Goal: Transaction & Acquisition: Book appointment/travel/reservation

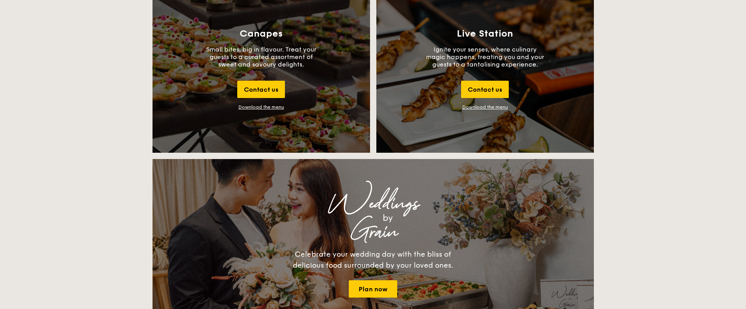
scroll to position [906, 0]
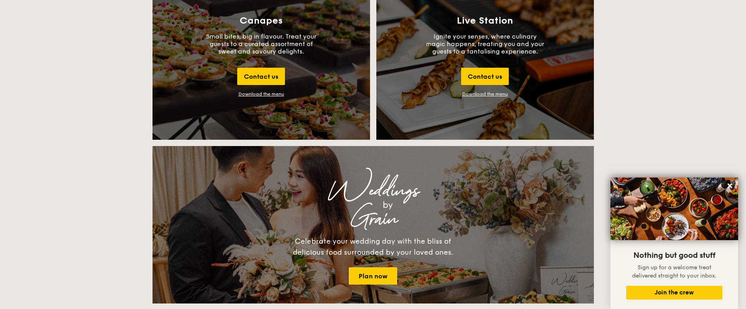
click at [268, 93] on div "Download the menu" at bounding box center [261, 94] width 46 height 6
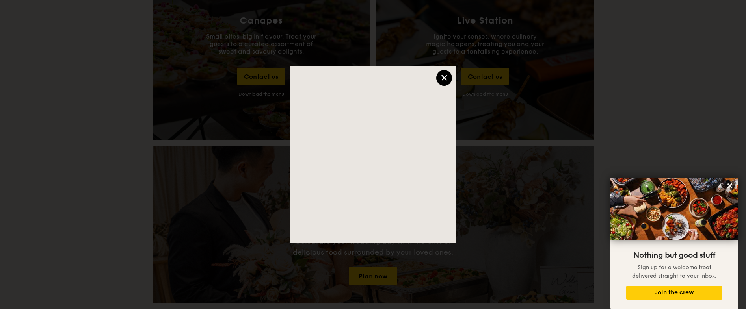
click at [449, 74] on div "×" at bounding box center [444, 78] width 16 height 16
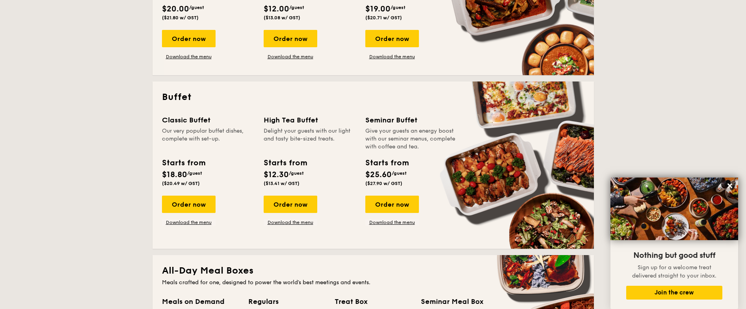
scroll to position [236, 0]
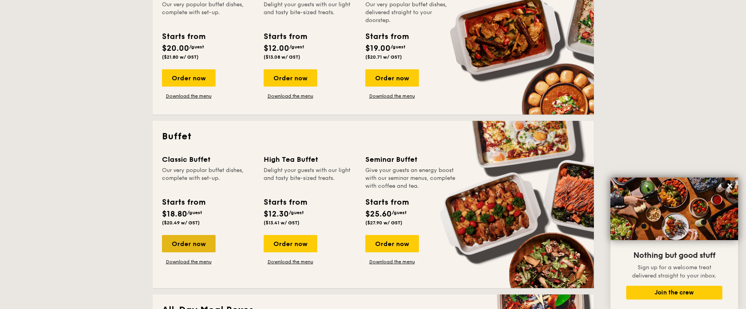
click at [183, 244] on div "Order now" at bounding box center [189, 243] width 54 height 17
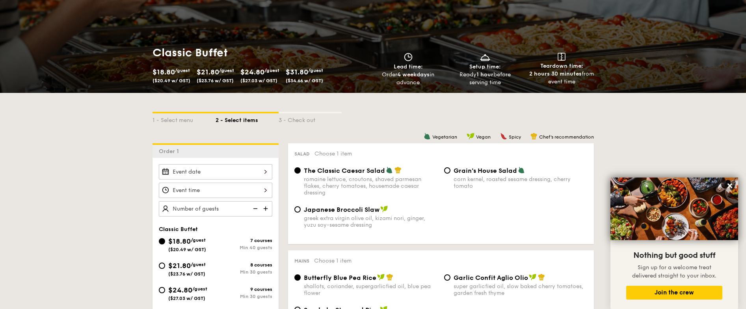
scroll to position [118, 0]
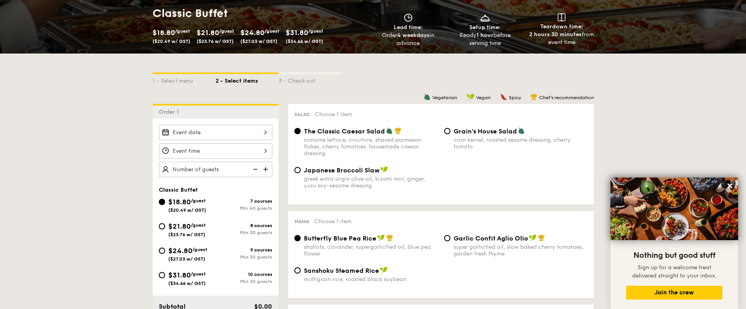
click at [156, 225] on div "$21.80 /guest ($23.76 w/ GST) 8 courses Min 30 guests" at bounding box center [216, 231] width 120 height 21
click at [160, 228] on input "$21.80 /guest ($23.76 w/ GST) 8 courses Min 30 guests" at bounding box center [162, 226] width 6 height 6
radio input "true"
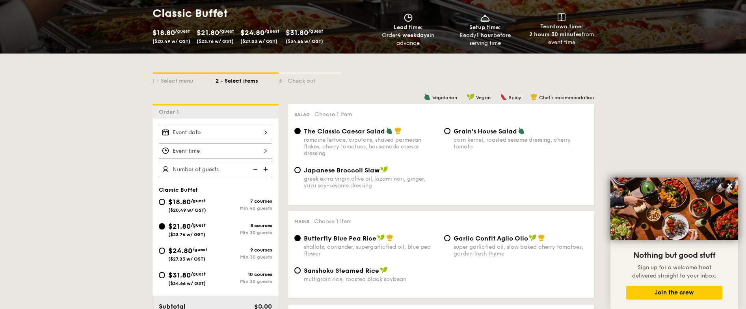
radio input "true"
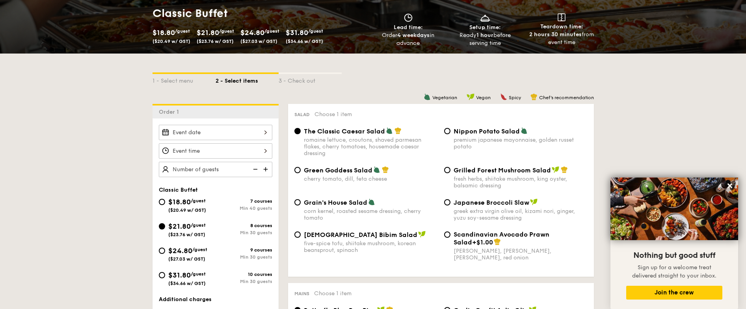
click at [216, 133] on div at bounding box center [216, 132] width 114 height 15
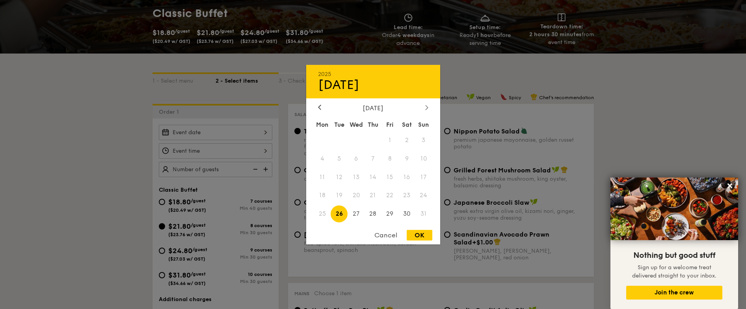
click at [426, 105] on icon at bounding box center [426, 107] width 2 height 5
click at [428, 175] on span "21" at bounding box center [423, 177] width 17 height 17
click at [423, 176] on span "21" at bounding box center [423, 177] width 17 height 17
click at [393, 235] on div "Cancel" at bounding box center [386, 235] width 39 height 11
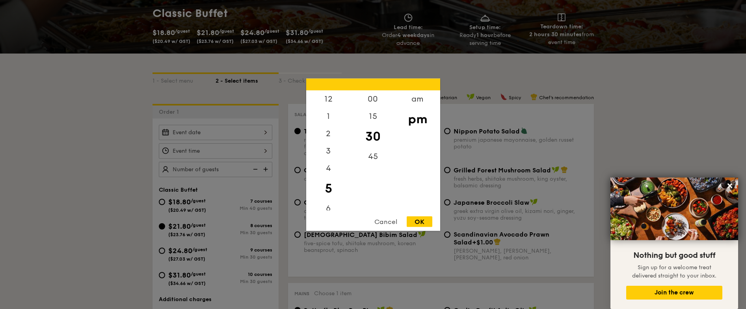
click at [208, 147] on div "12 1 2 3 4 5 6 7 8 9 10 11 00 15 30 45 am pm Cancel OK" at bounding box center [216, 150] width 114 height 15
click at [378, 220] on div "Cancel" at bounding box center [386, 221] width 39 height 11
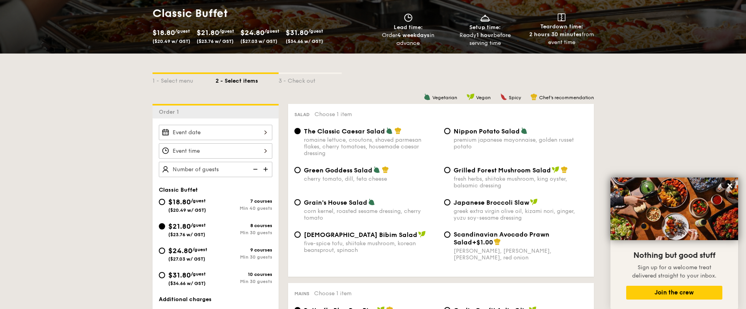
click at [221, 132] on div "2025 Aug [DATE] Tue Wed Thu Fri Sat Sun 1 2 3 4 5 6 7 8 9 10 11 12 13 14 15 16 …" at bounding box center [216, 132] width 114 height 15
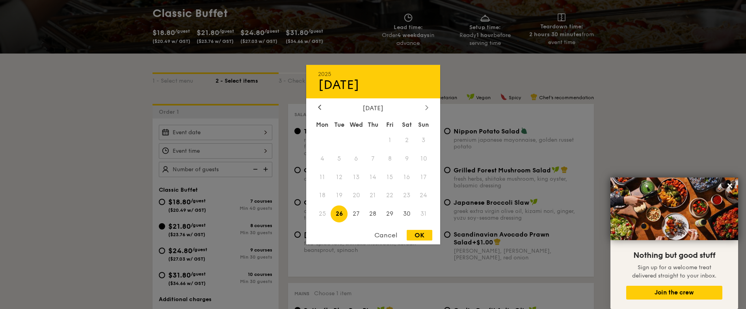
click at [428, 110] on div at bounding box center [426, 107] width 7 height 7
click at [419, 179] on span "21" at bounding box center [423, 177] width 17 height 17
click at [421, 178] on span "21" at bounding box center [423, 177] width 17 height 17
click at [390, 236] on div "Cancel" at bounding box center [386, 235] width 39 height 11
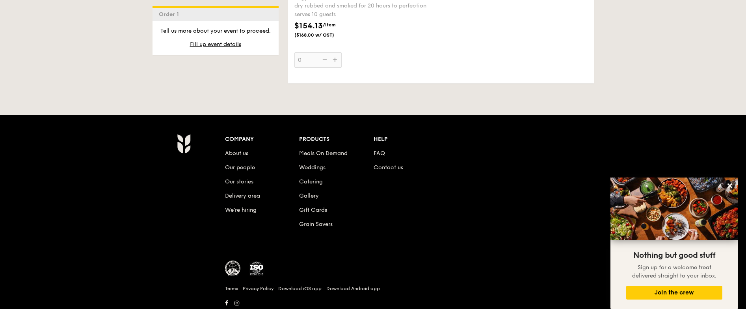
scroll to position [1869, 0]
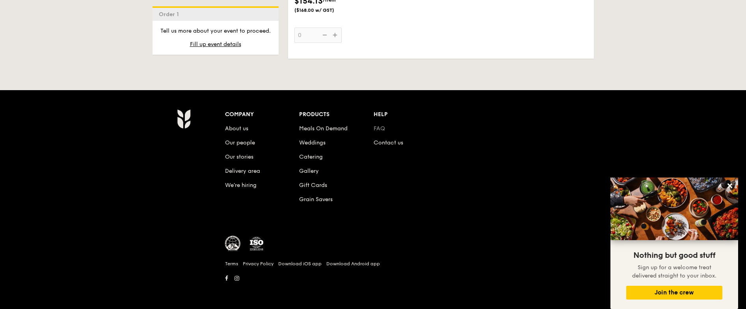
click at [380, 129] on link "FAQ" at bounding box center [379, 128] width 11 height 7
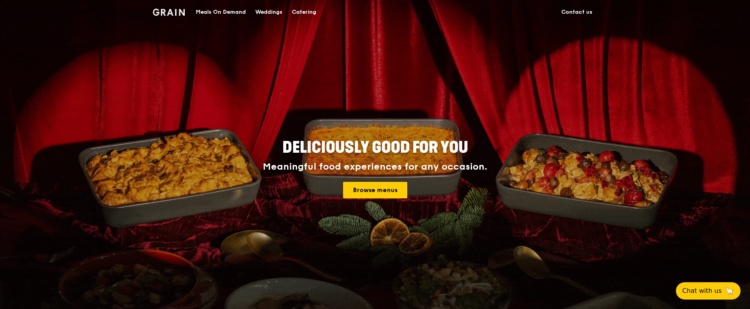
click at [300, 9] on div "Catering" at bounding box center [304, 12] width 24 height 24
click at [304, 9] on div "Catering" at bounding box center [304, 12] width 24 height 24
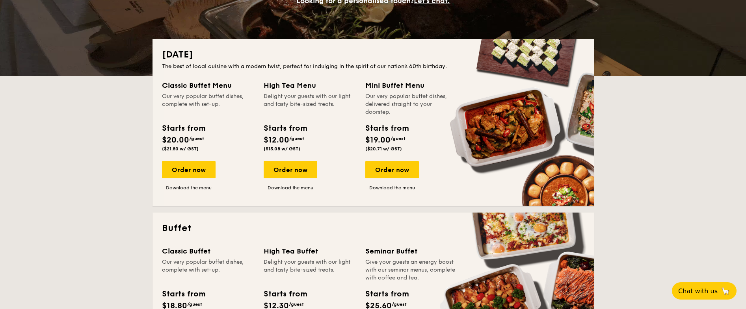
scroll to position [158, 0]
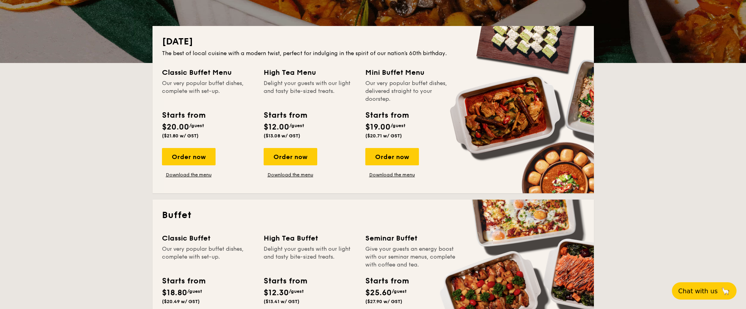
drag, startPoint x: 393, startPoint y: 153, endPoint x: 427, endPoint y: 201, distance: 58.4
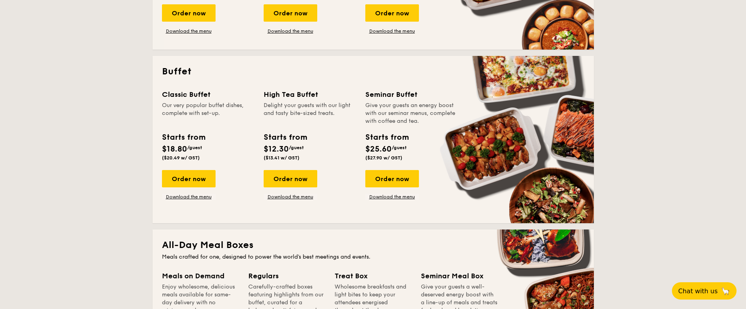
scroll to position [315, 0]
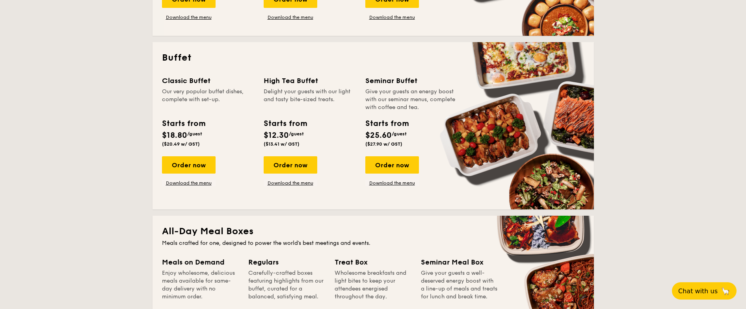
click at [426, 196] on div "Classic Buffet Our very popular buffet dishes, complete with set-up. Starts fro…" at bounding box center [373, 137] width 422 height 125
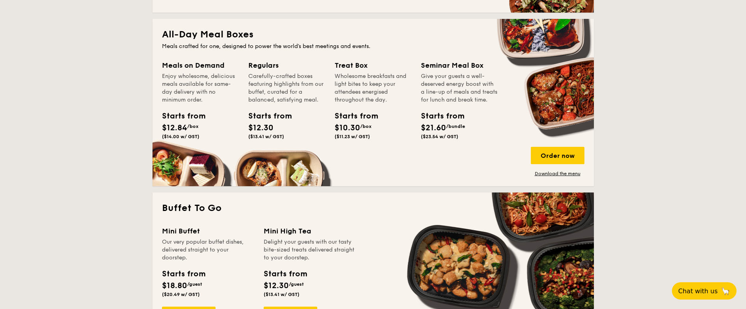
scroll to position [276, 0]
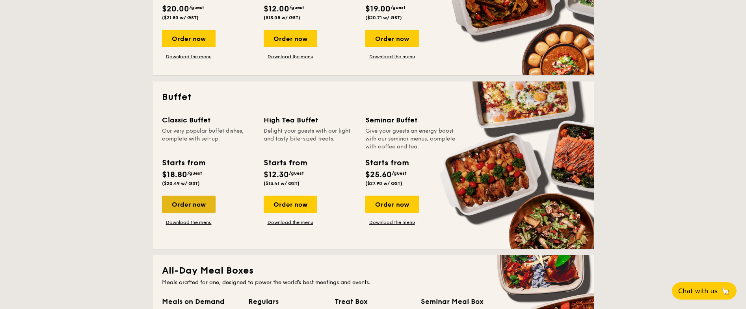
click at [202, 204] on div "Order now" at bounding box center [189, 204] width 54 height 17
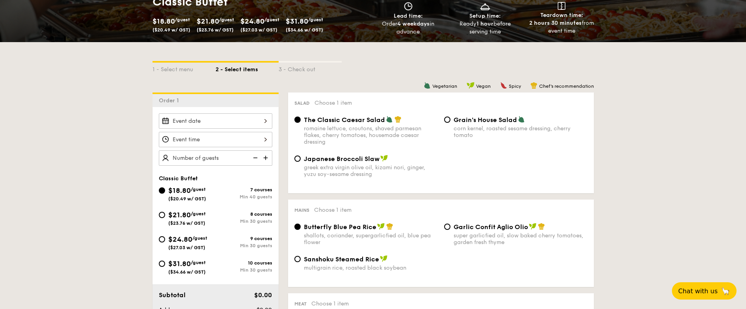
scroll to position [158, 0]
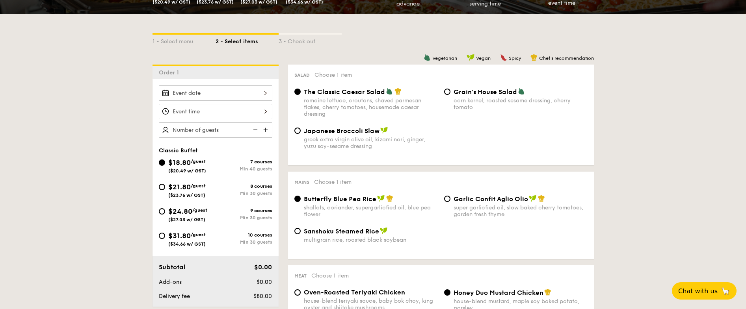
click at [229, 94] on div at bounding box center [216, 93] width 114 height 15
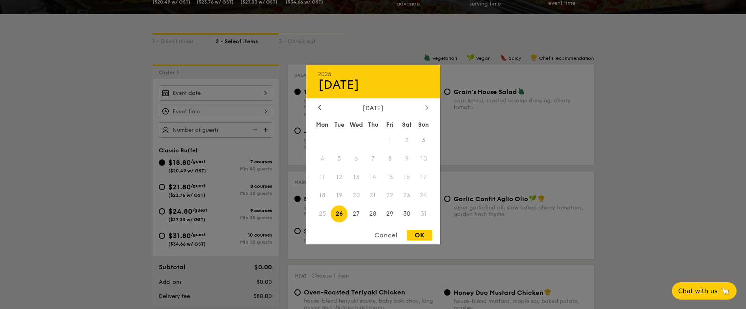
click at [427, 106] on icon at bounding box center [426, 107] width 3 height 5
click at [385, 233] on div "Cancel" at bounding box center [386, 235] width 39 height 11
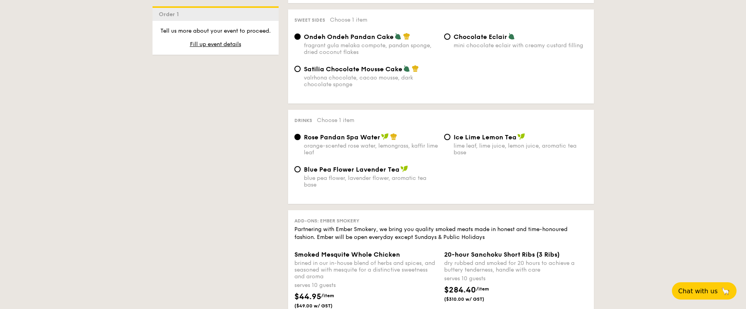
scroll to position [906, 0]
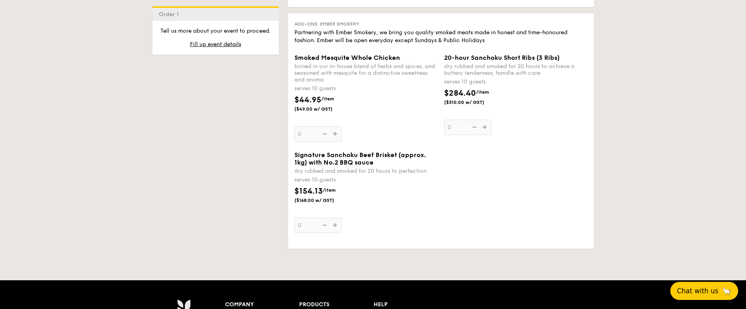
click at [700, 288] on span "Chat with us" at bounding box center [697, 291] width 41 height 8
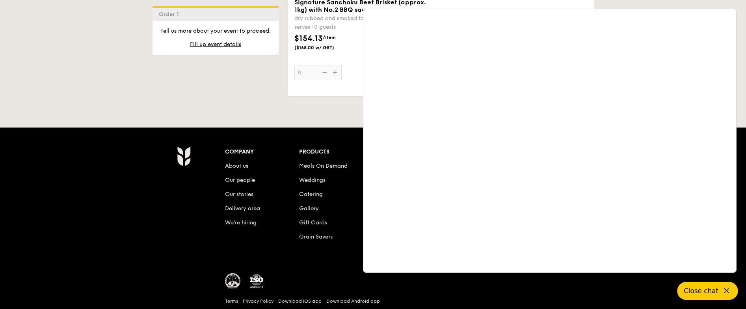
scroll to position [1064, 0]
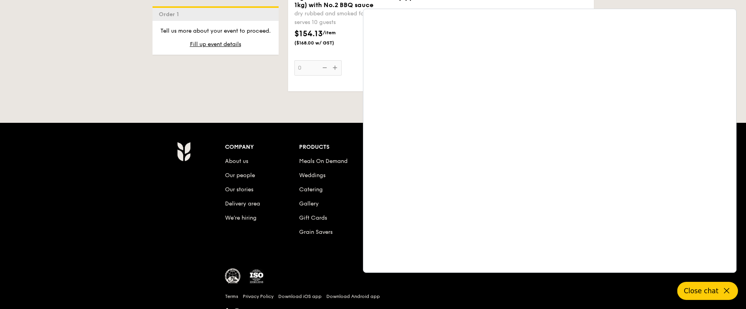
click at [328, 262] on div "Company About us Our people Our stories Delivery area We’re hiring Products Mea…" at bounding box center [411, 229] width 378 height 175
click at [316, 175] on link "Weddings" at bounding box center [312, 175] width 26 height 7
